Goal: Transaction & Acquisition: Purchase product/service

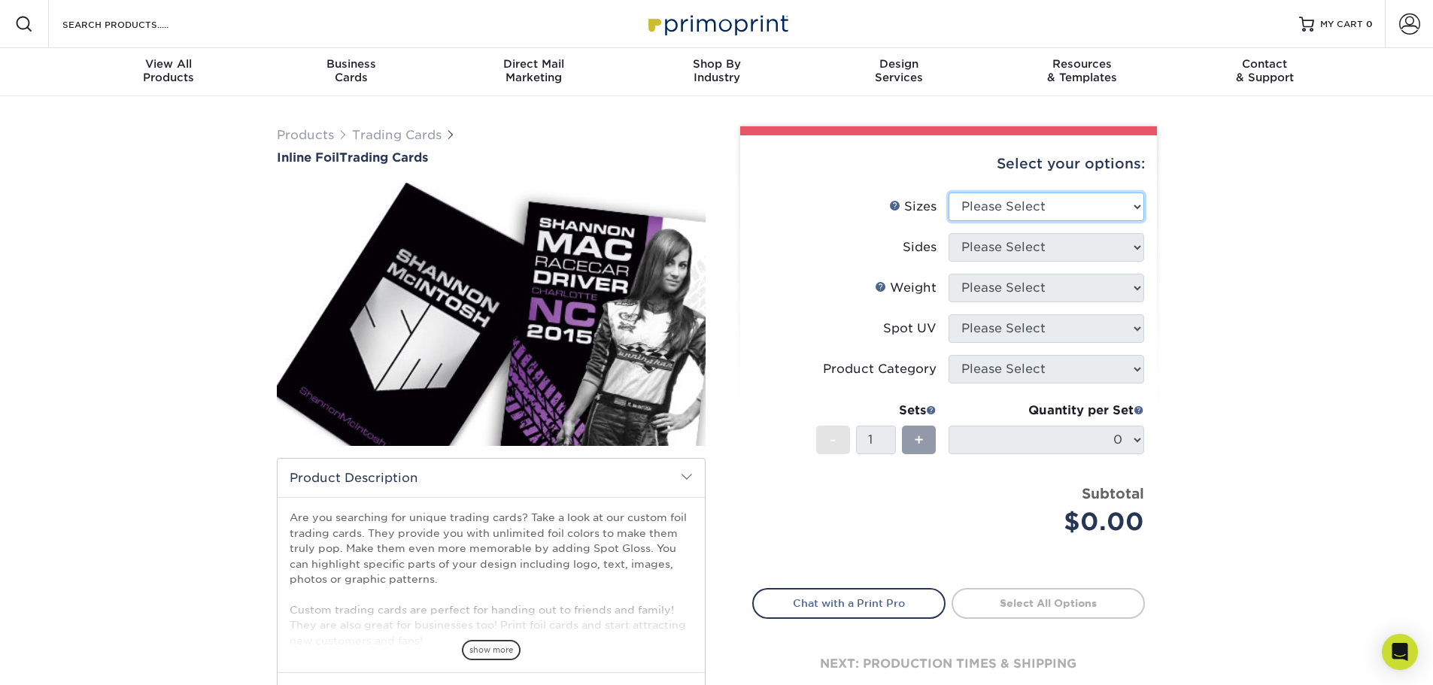
click at [1033, 220] on select "Please Select 2.5" x 3.5"" at bounding box center [1046, 207] width 196 height 29
select select "2.50x3.50"
click at [948, 193] on select "Please Select 2.5" x 3.5"" at bounding box center [1046, 207] width 196 height 29
click at [1033, 247] on select "Please Select Print Both Sides - Foil Back Only Print Both Sides - Foil Both Si…" at bounding box center [1046, 247] width 196 height 29
select select "34527644-b4fd-4ffb-9092-1318eefcd9d9"
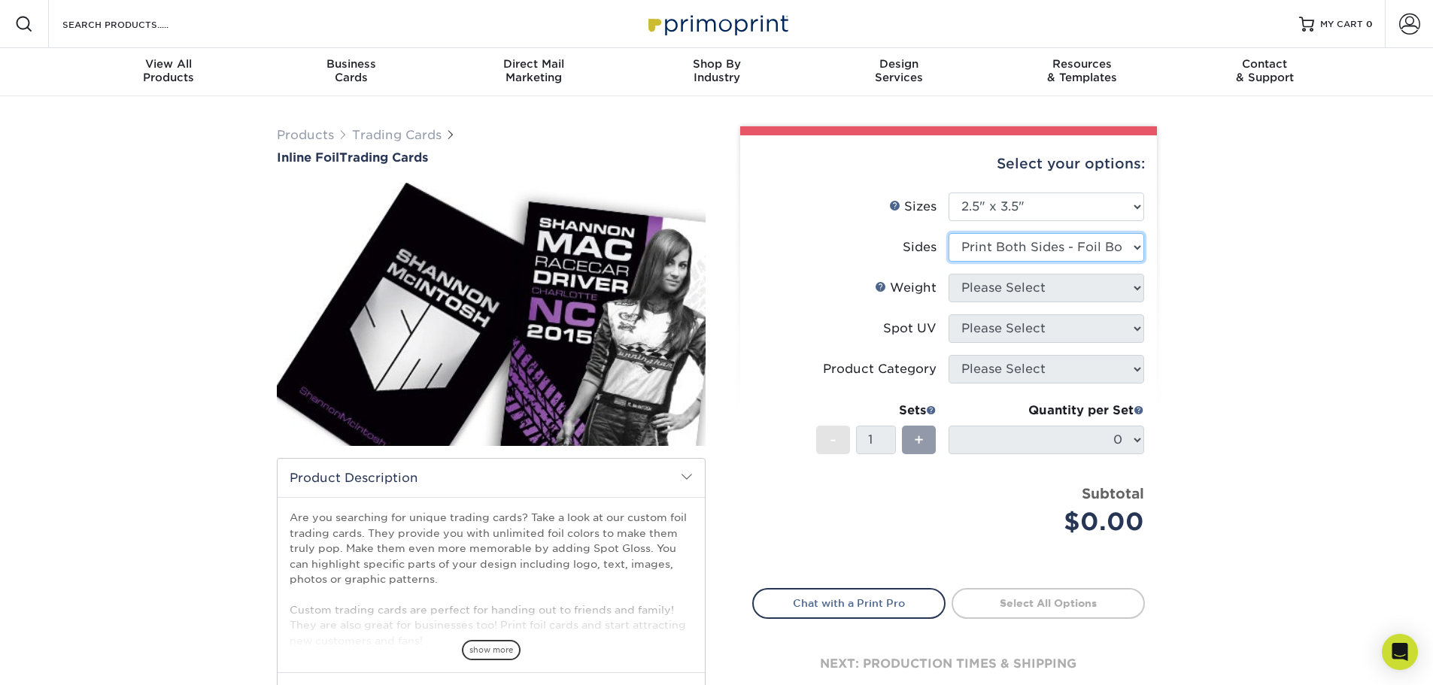
click at [948, 233] on select "Please Select Print Both Sides - Foil Back Only Print Both Sides - Foil Both Si…" at bounding box center [1046, 247] width 196 height 29
click at [1037, 287] on select "Please Select 16PT" at bounding box center [1046, 288] width 196 height 29
select select "16PT"
click at [948, 274] on select "Please Select 16PT" at bounding box center [1046, 288] width 196 height 29
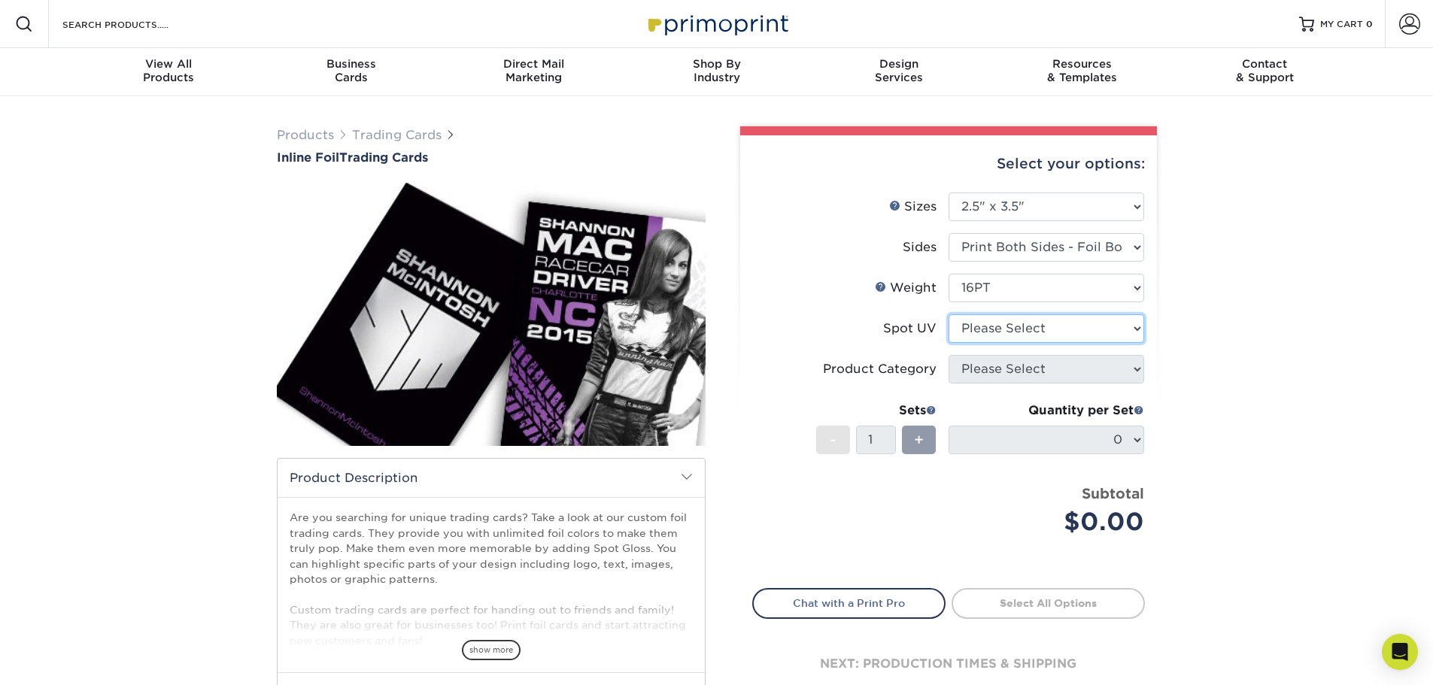
click at [1038, 328] on select "Please Select No Spot UV Front and Back (Both Sides) Front Only Back Only" at bounding box center [1046, 328] width 196 height 29
select select "3"
click at [948, 314] on select "Please Select No Spot UV Front and Back (Both Sides) Front Only Back Only" at bounding box center [1046, 328] width 196 height 29
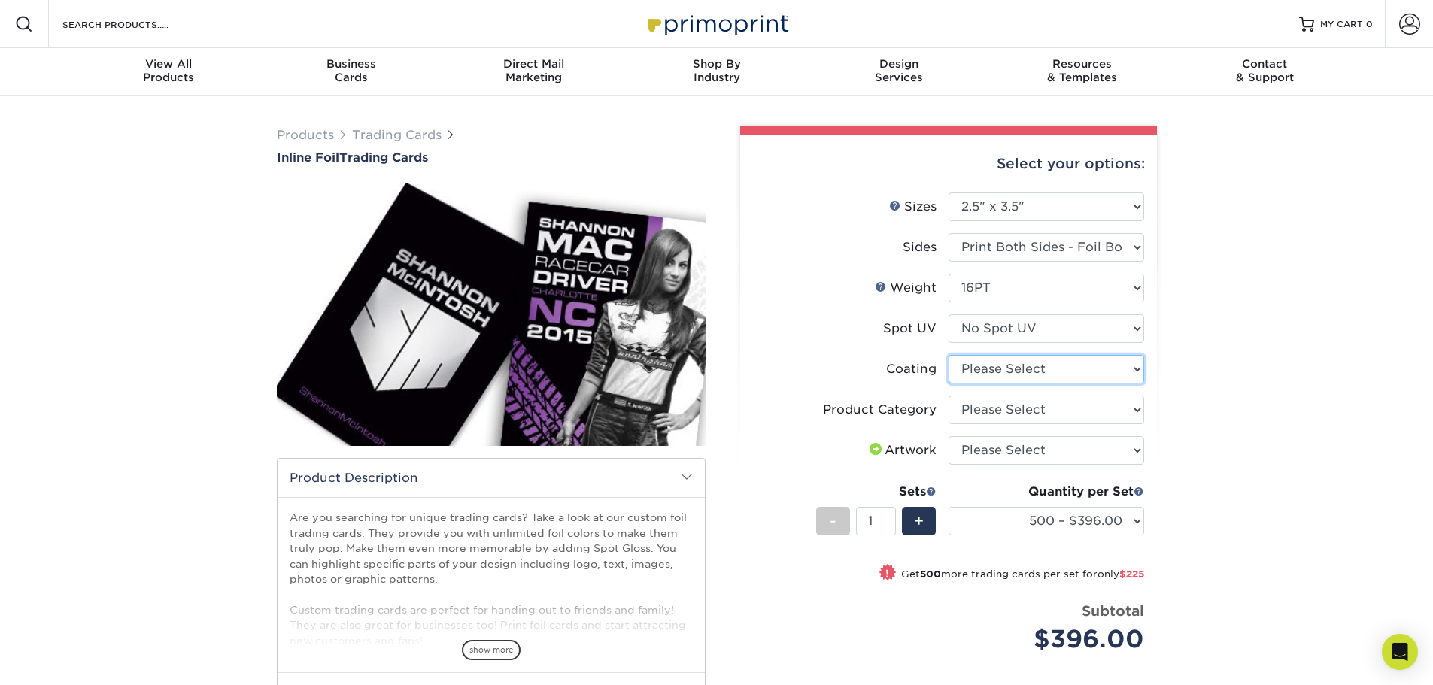
click at [1042, 368] on select at bounding box center [1046, 369] width 196 height 29
select select "3e7618de-abca-4bda-9f97-8b9129e913d8"
click at [948, 355] on select at bounding box center [1046, 369] width 196 height 29
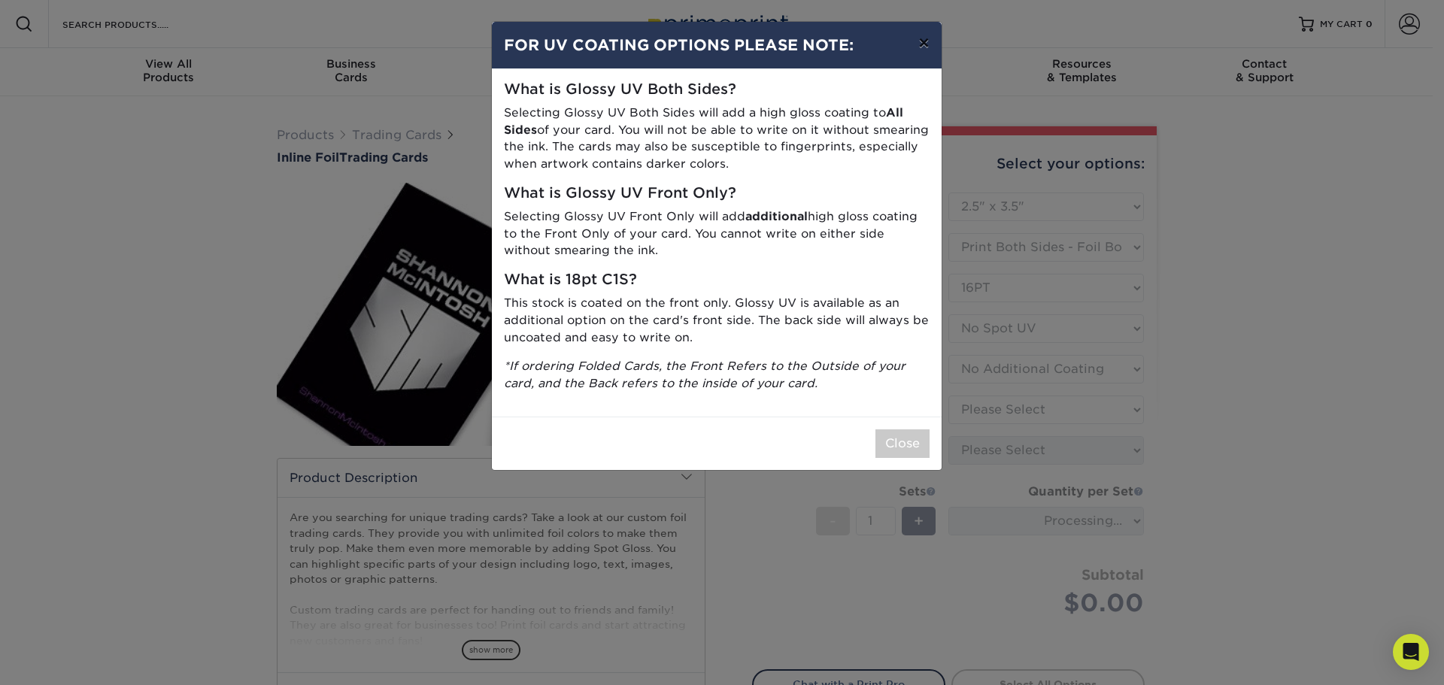
click at [930, 44] on button "×" at bounding box center [923, 43] width 35 height 42
